Goal: Task Accomplishment & Management: Manage account settings

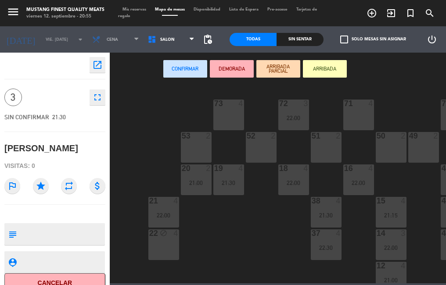
click at [359, 118] on div "71 4" at bounding box center [358, 115] width 31 height 31
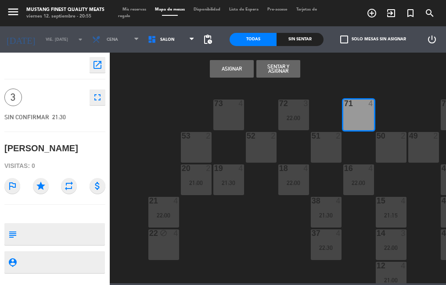
click at [235, 68] on button "Asignar" at bounding box center [232, 69] width 44 height 18
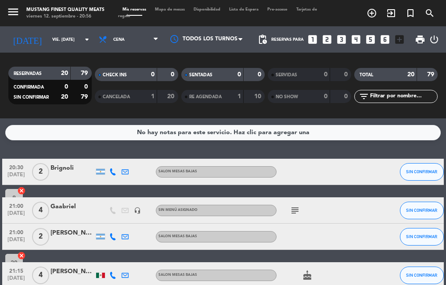
click at [173, 10] on span "Mapa de mesas" at bounding box center [170, 9] width 39 height 4
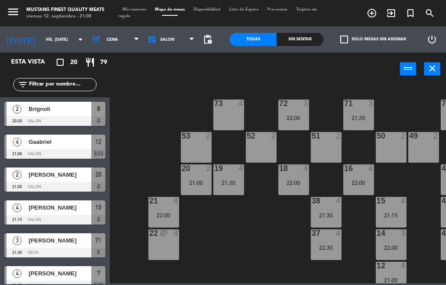
scroll to position [14, 0]
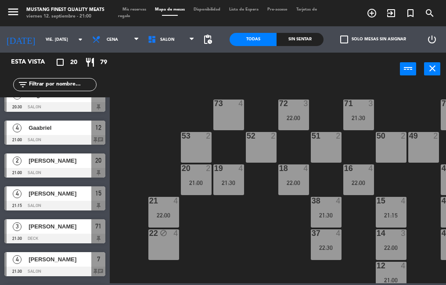
click at [58, 166] on div "[PERSON_NAME]" at bounding box center [60, 161] width 64 height 14
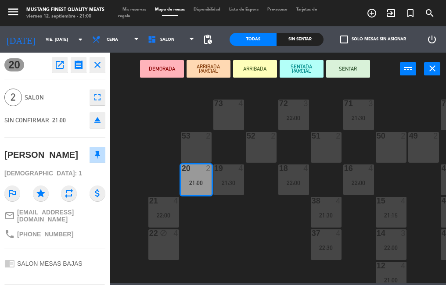
click at [351, 67] on button "SENTAR" at bounding box center [348, 69] width 44 height 18
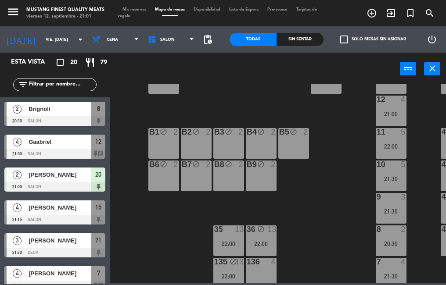
click at [231, 86] on div "73 4 72 3 22:00 71 3 21:30 69 8 70 4 80 8 50 2 53 2 52 2 51 2 49 2 68 6 81 8 18…" at bounding box center [280, 184] width 332 height 200
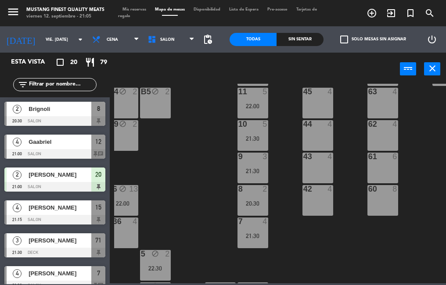
scroll to position [208, 138]
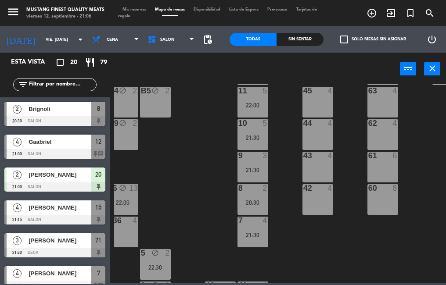
click at [256, 201] on div "20:30" at bounding box center [253, 203] width 31 height 6
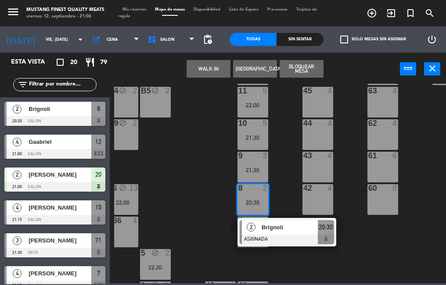
click at [285, 234] on div "Brignoli" at bounding box center [289, 227] width 57 height 14
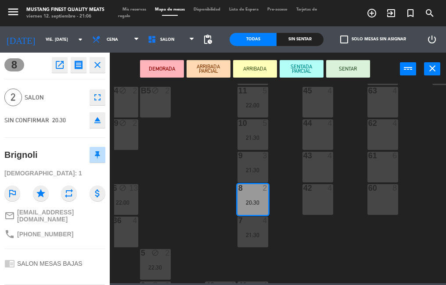
click at [58, 67] on icon "open_in_new" at bounding box center [59, 65] width 11 height 11
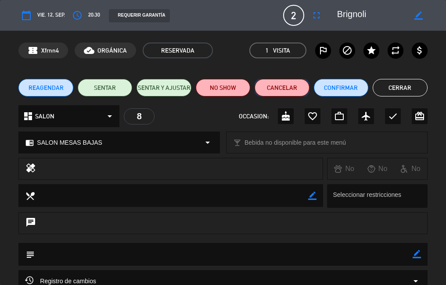
click at [286, 89] on button "Cancelar" at bounding box center [282, 88] width 54 height 18
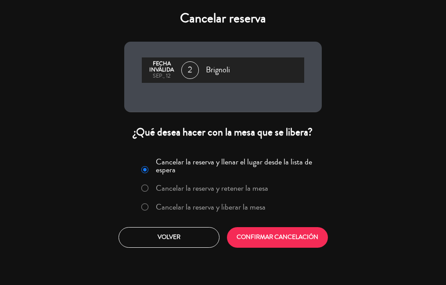
click at [175, 209] on label "Cancelar la reserva y liberar la mesa" at bounding box center [211, 207] width 110 height 8
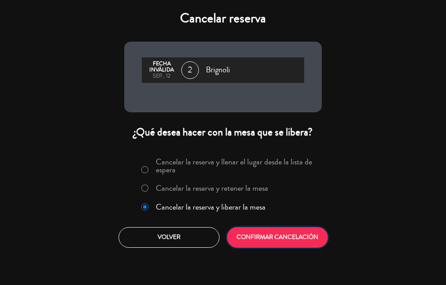
click at [254, 229] on button "CONFIRMAR CANCELACIÓN" at bounding box center [277, 237] width 101 height 21
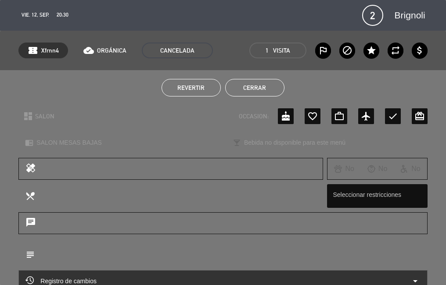
click at [253, 82] on button "Cerrar" at bounding box center [254, 88] width 59 height 18
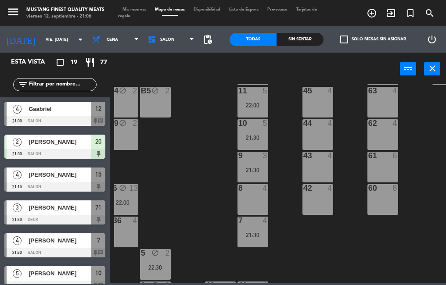
scroll to position [208, 106]
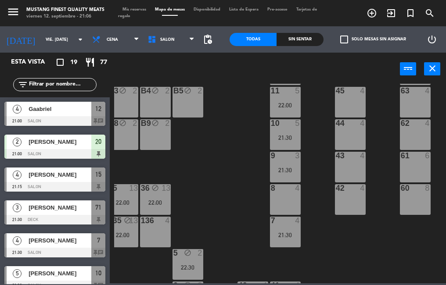
click at [288, 200] on div "8 4" at bounding box center [285, 199] width 31 height 31
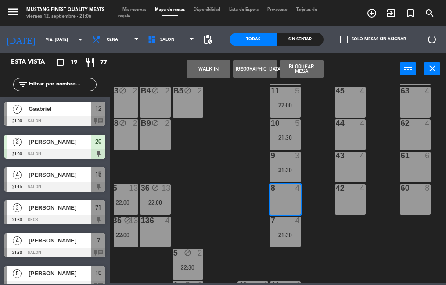
click at [316, 70] on button "Bloquear Mesa" at bounding box center [302, 69] width 44 height 18
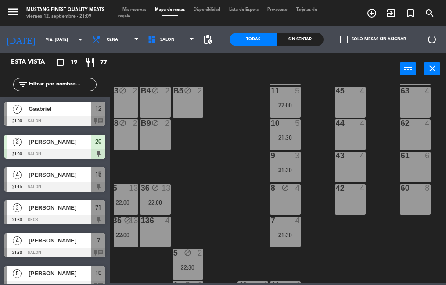
click at [67, 185] on div at bounding box center [54, 187] width 101 height 10
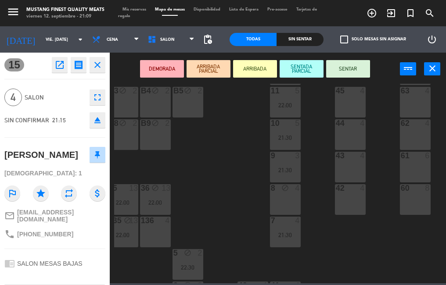
click at [346, 76] on button "SENTAR" at bounding box center [348, 69] width 44 height 18
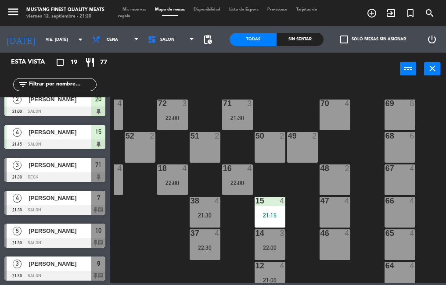
scroll to position [0, 137]
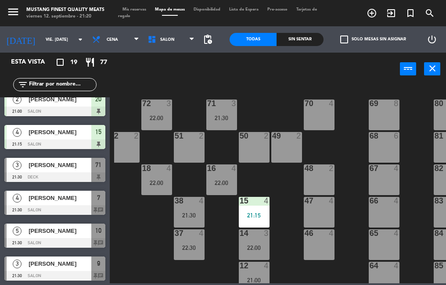
click at [408, 15] on icon "turned_in_not" at bounding box center [410, 13] width 11 height 11
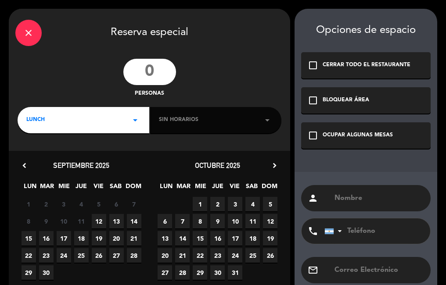
click at [151, 70] on input "number" at bounding box center [149, 72] width 53 height 26
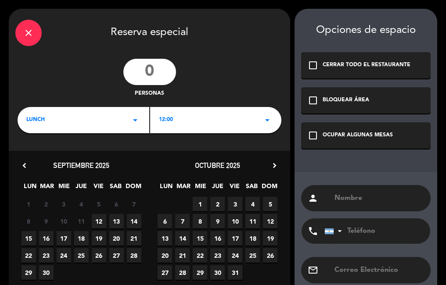
click at [98, 122] on div "LUNCH arrow_drop_down" at bounding box center [84, 120] width 132 height 26
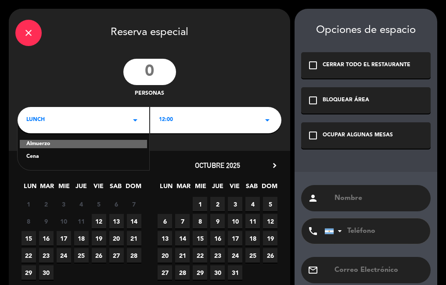
click at [344, 195] on input "text" at bounding box center [379, 198] width 90 height 12
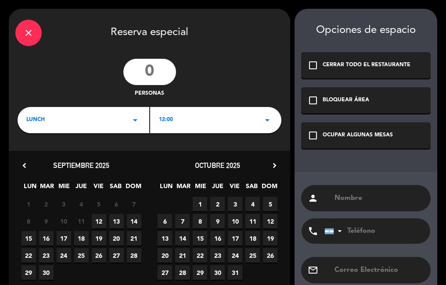
click at [100, 122] on div "LUNCH arrow_drop_down" at bounding box center [84, 120] width 132 height 26
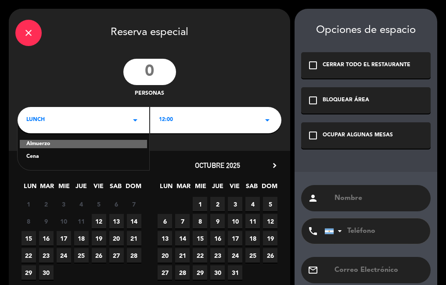
click at [62, 161] on div "Cena" at bounding box center [83, 157] width 114 height 9
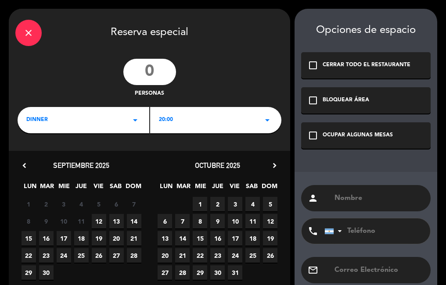
click at [200, 116] on div "20:00 arrow_drop_down" at bounding box center [216, 120] width 132 height 26
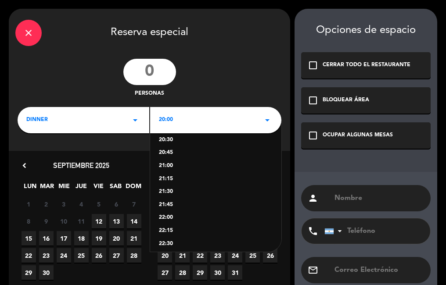
scroll to position [30, 0]
click at [177, 215] on div "22:00" at bounding box center [216, 217] width 114 height 9
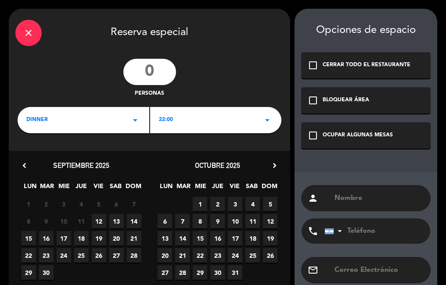
click at [358, 195] on input "text" at bounding box center [379, 198] width 90 height 12
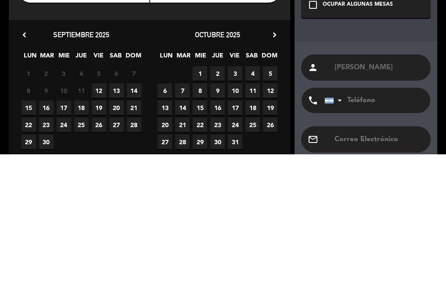
type input "[PERSON_NAME]"
click at [375, 177] on div "person [PERSON_NAME] phone [GEOGRAPHIC_DATA] +1 [GEOGRAPHIC_DATA] +44 [GEOGRAPH…" at bounding box center [366, 248] width 143 height 153
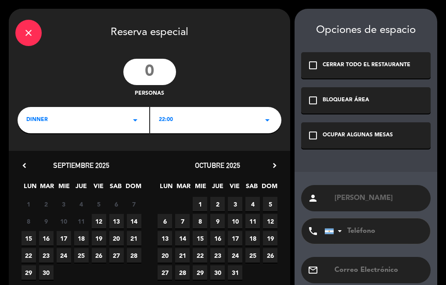
click at [99, 222] on span "12" at bounding box center [99, 221] width 14 height 14
click at [335, 136] on div "OCUPAR ALGUNAS MESAS" at bounding box center [358, 135] width 70 height 9
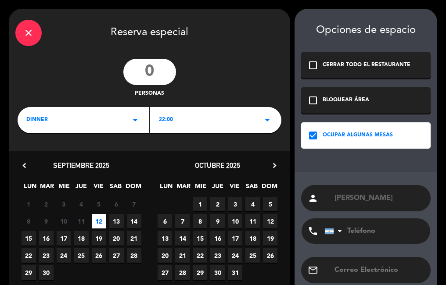
click at [158, 74] on input "number" at bounding box center [149, 72] width 53 height 26
type input "4"
click at [256, 46] on div "close Reserva especial" at bounding box center [149, 32] width 281 height 46
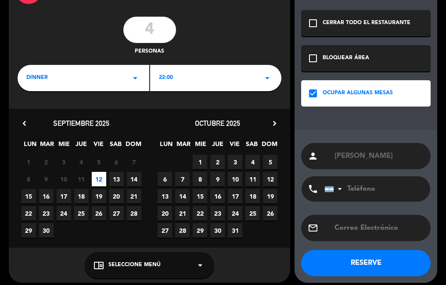
scroll to position [48, 0]
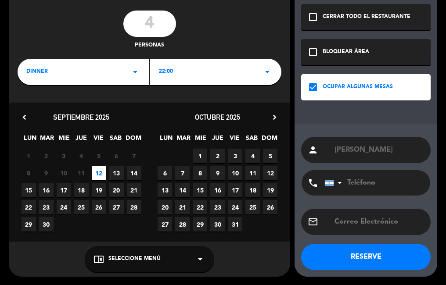
click at [321, 255] on button "RESERVE" at bounding box center [366, 257] width 130 height 26
